Goal: Task Accomplishment & Management: Manage account settings

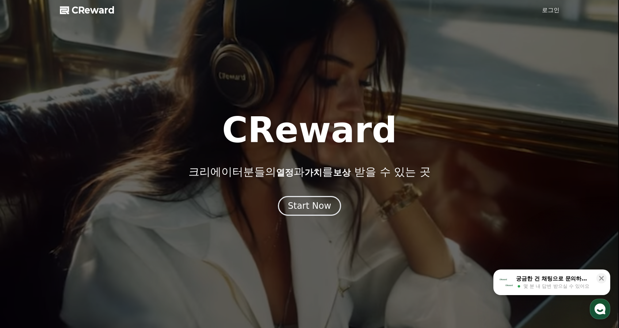
click at [550, 11] on link "로그인" at bounding box center [551, 10] width 18 height 9
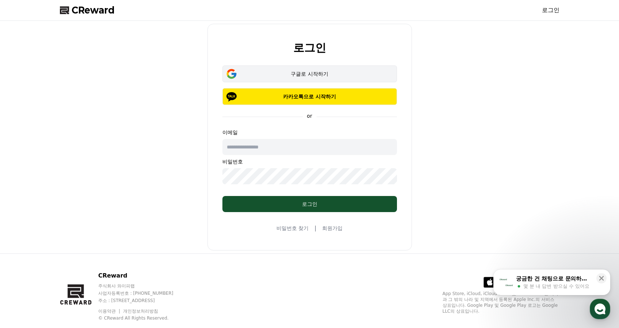
click at [299, 75] on div "구글로 시작하기" at bounding box center [309, 73] width 153 height 7
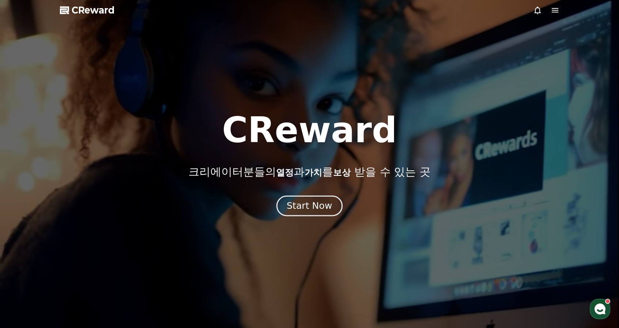
click at [320, 213] on button "Start Now" at bounding box center [310, 205] width 66 height 21
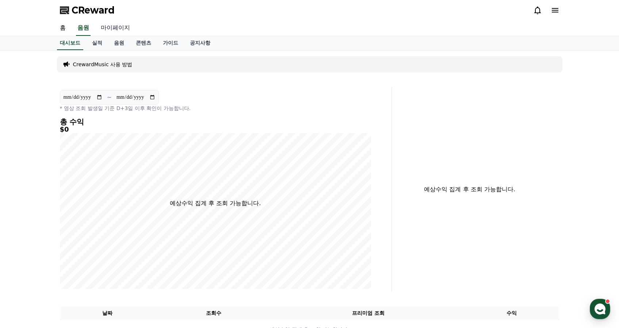
click at [109, 27] on link "마이페이지" at bounding box center [115, 27] width 41 height 15
select select "**********"
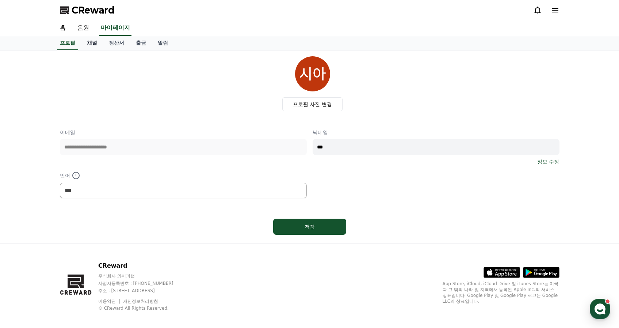
click at [87, 43] on link "채널" at bounding box center [92, 43] width 22 height 14
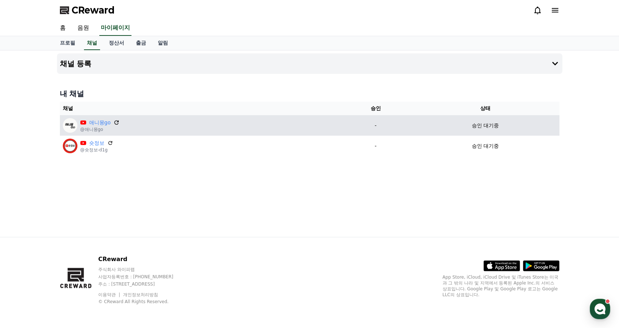
click at [115, 122] on icon at bounding box center [116, 122] width 4 height 4
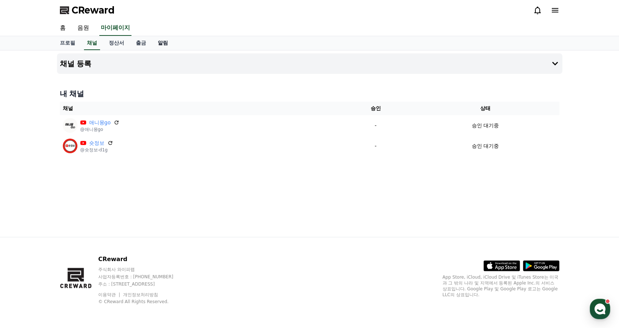
click at [155, 46] on link "알림" at bounding box center [163, 43] width 22 height 14
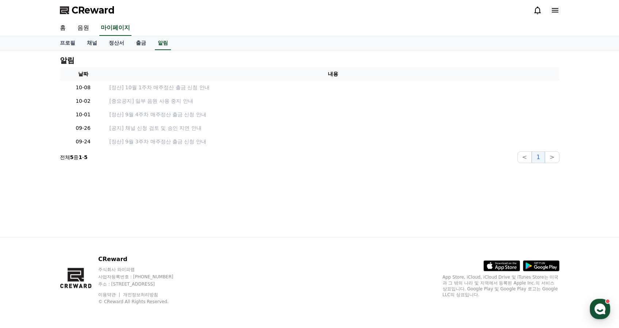
click at [85, 13] on span "CReward" at bounding box center [93, 10] width 43 height 12
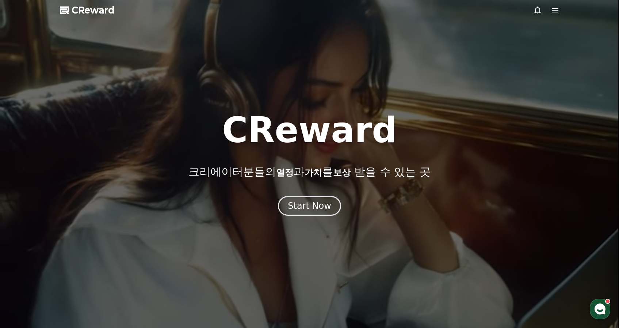
click at [548, 12] on div at bounding box center [547, 10] width 26 height 9
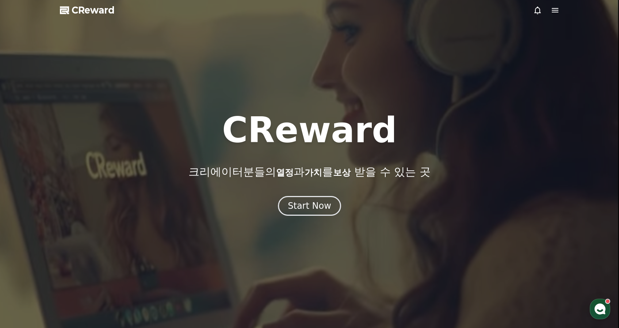
click at [553, 11] on icon at bounding box center [555, 10] width 9 height 9
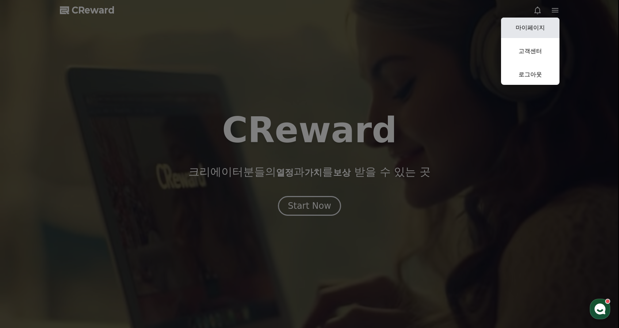
click at [531, 27] on link "마이페이지" at bounding box center [530, 28] width 58 height 20
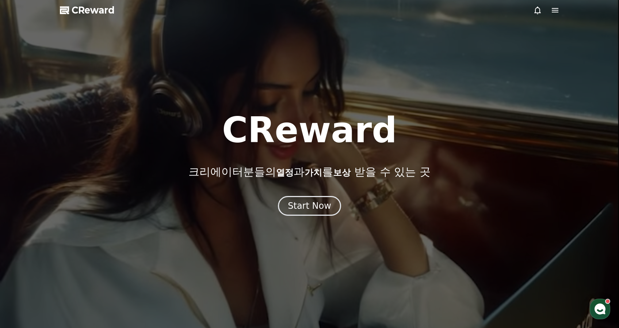
select select "**********"
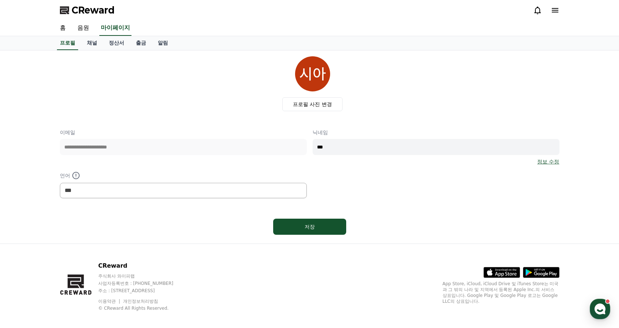
click at [554, 13] on icon at bounding box center [555, 10] width 9 height 9
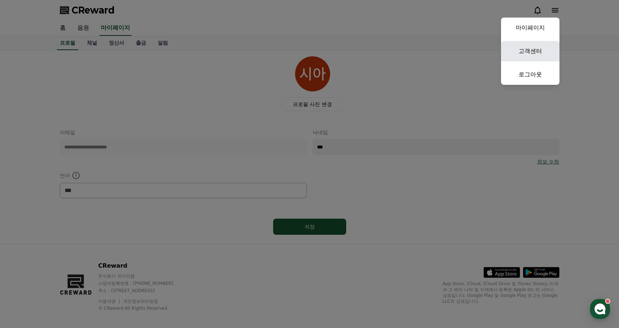
click at [544, 46] on link "고객센터" at bounding box center [530, 51] width 58 height 20
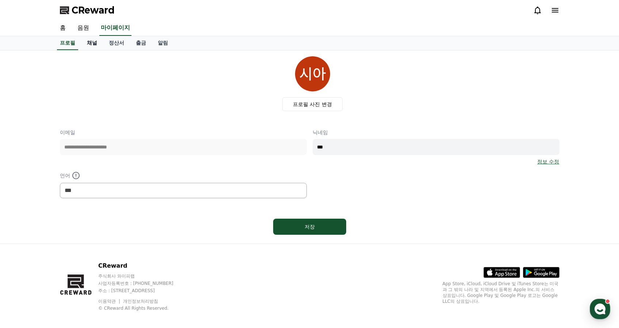
click at [87, 43] on link "채널" at bounding box center [92, 43] width 22 height 14
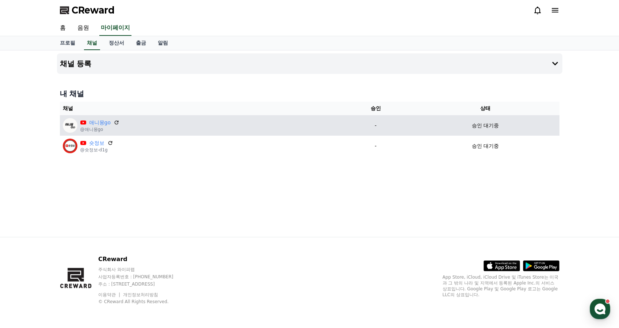
click at [378, 128] on p "-" at bounding box center [376, 126] width 66 height 8
click at [98, 123] on link "애니몽go" at bounding box center [100, 123] width 22 height 8
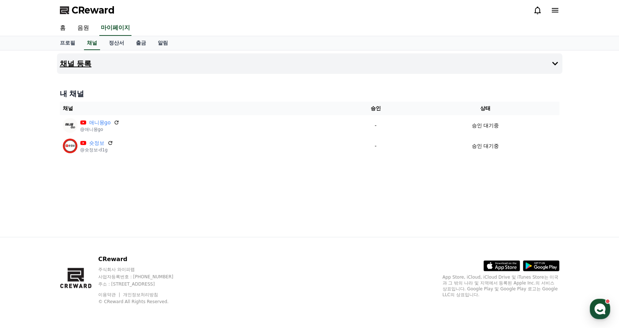
click at [551, 65] on icon at bounding box center [555, 63] width 9 height 9
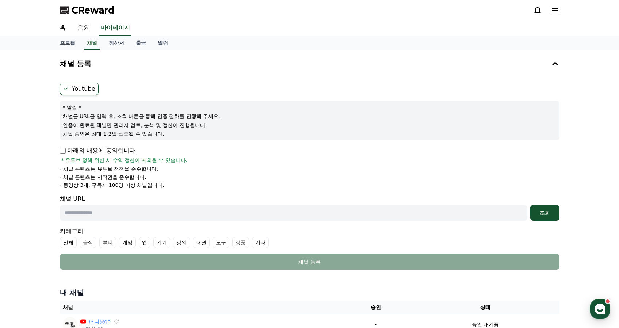
click at [553, 11] on icon at bounding box center [555, 10] width 9 height 9
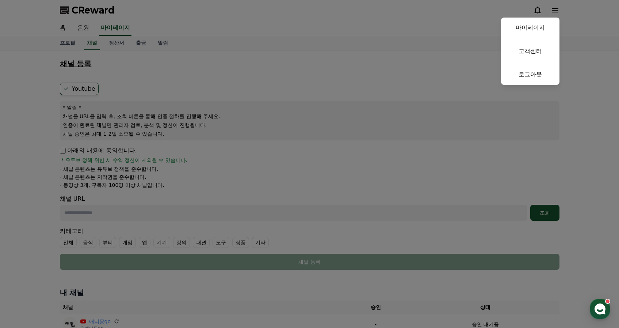
click at [80, 7] on button "close" at bounding box center [309, 164] width 619 height 328
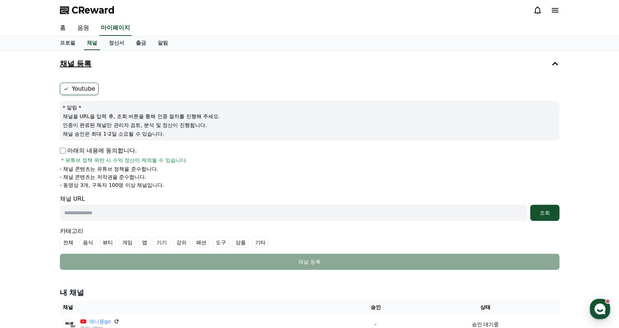
click at [88, 12] on span "CReward" at bounding box center [93, 10] width 43 height 12
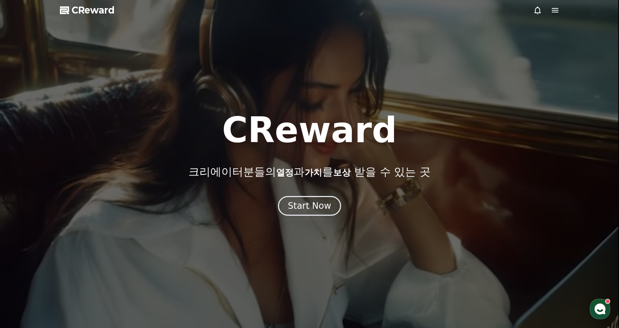
click at [557, 9] on icon at bounding box center [555, 10] width 9 height 9
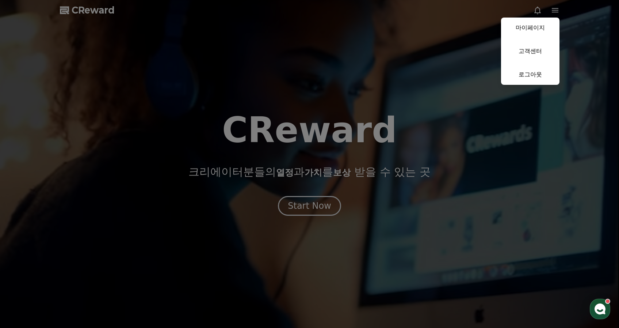
click at [293, 41] on button "close" at bounding box center [309, 164] width 619 height 328
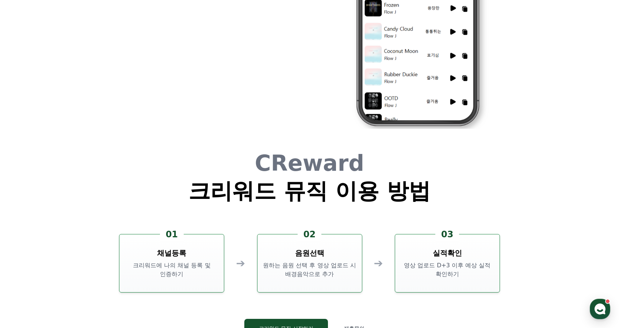
scroll to position [1980, 0]
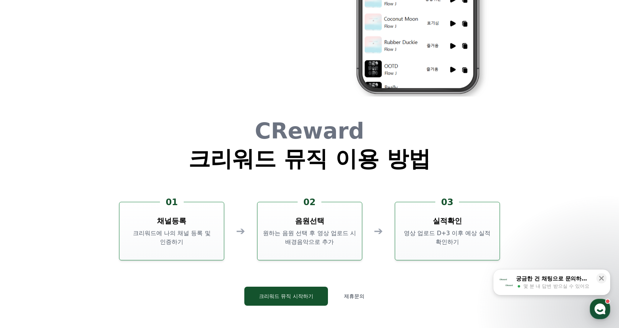
scroll to position [1980, 0]
